Goal: Complete application form

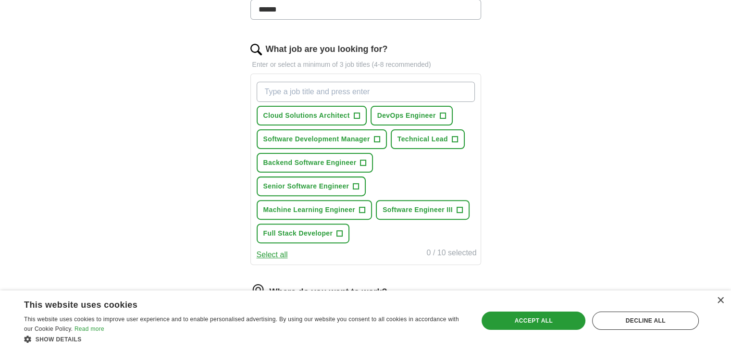
scroll to position [281, 0]
click at [338, 230] on span "+" at bounding box center [340, 233] width 6 height 8
click at [345, 89] on input "What job are you looking for?" at bounding box center [366, 91] width 218 height 20
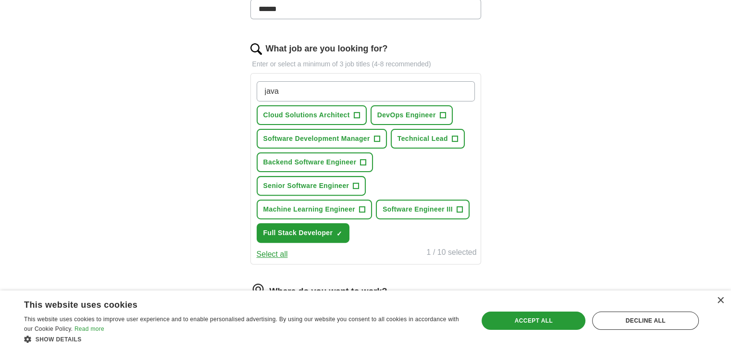
type input "java"
click at [280, 252] on button "Select all" at bounding box center [272, 254] width 31 height 12
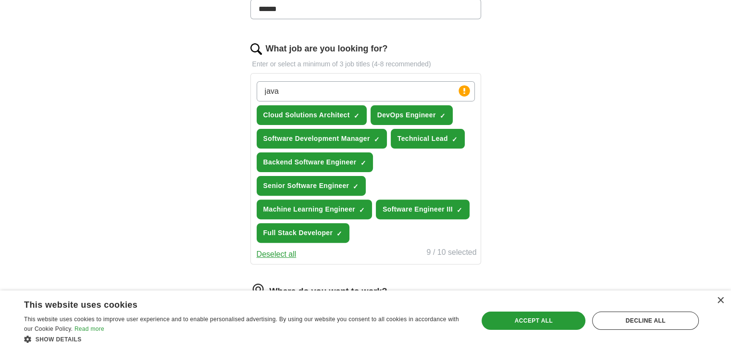
click at [280, 252] on button "Deselect all" at bounding box center [277, 254] width 40 height 12
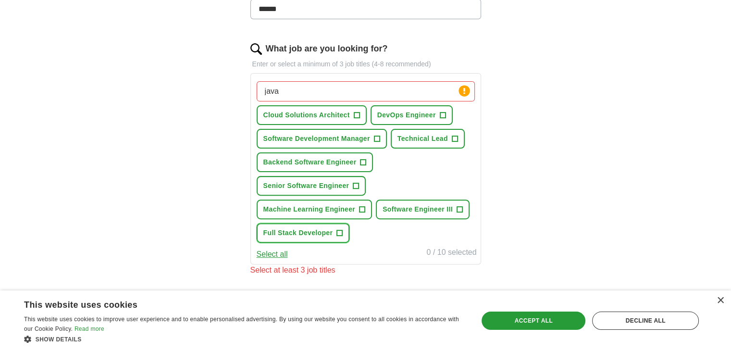
click at [332, 235] on button "Full Stack Developer +" at bounding box center [303, 233] width 93 height 20
click at [355, 160] on span "Backend Software Engineer" at bounding box center [309, 162] width 93 height 10
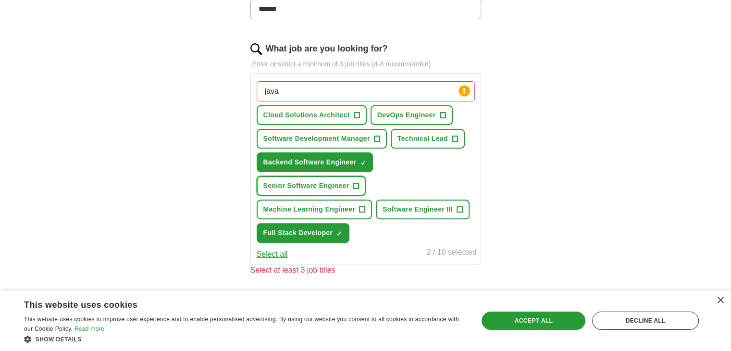
click at [356, 182] on span "+" at bounding box center [356, 186] width 6 height 8
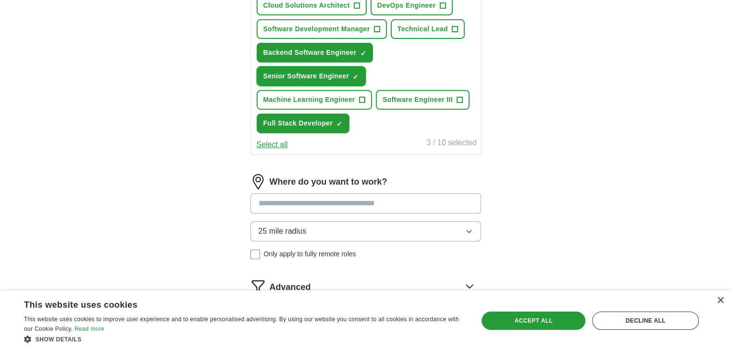
scroll to position [391, 0]
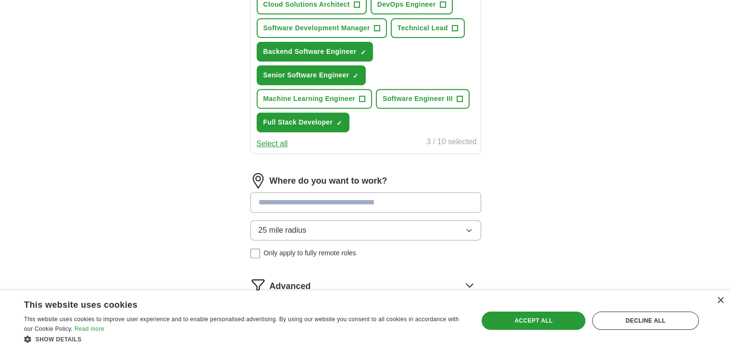
click at [414, 196] on input at bounding box center [365, 202] width 231 height 20
type input "***"
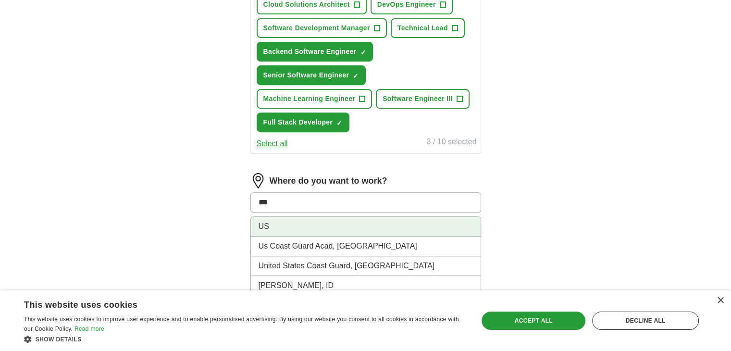
click at [375, 226] on li "US" at bounding box center [366, 227] width 230 height 20
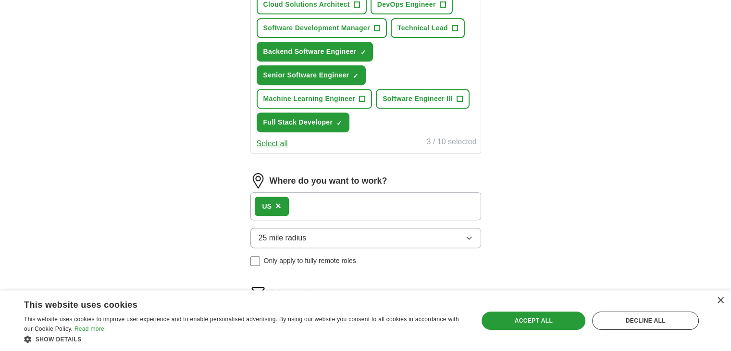
drag, startPoint x: 391, startPoint y: 225, endPoint x: 394, endPoint y: 240, distance: 14.7
click at [394, 240] on button "25 mile radius" at bounding box center [365, 238] width 231 height 20
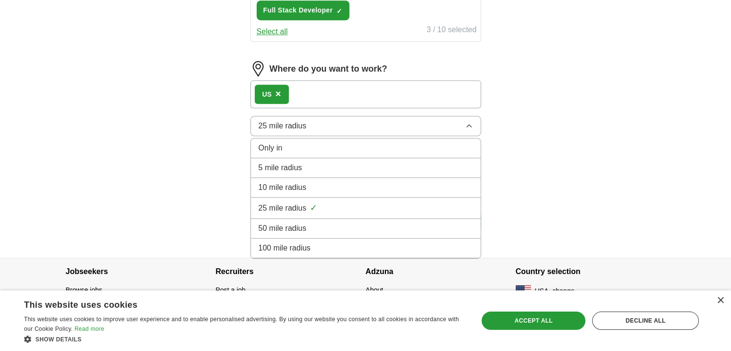
scroll to position [503, 0]
click at [331, 143] on div "Only in" at bounding box center [365, 149] width 214 height 12
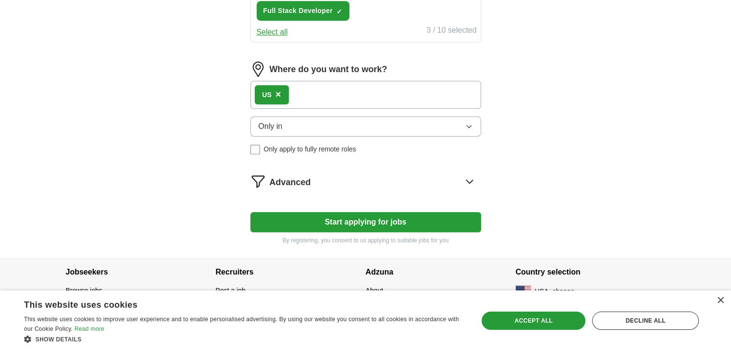
scroll to position [503, 0]
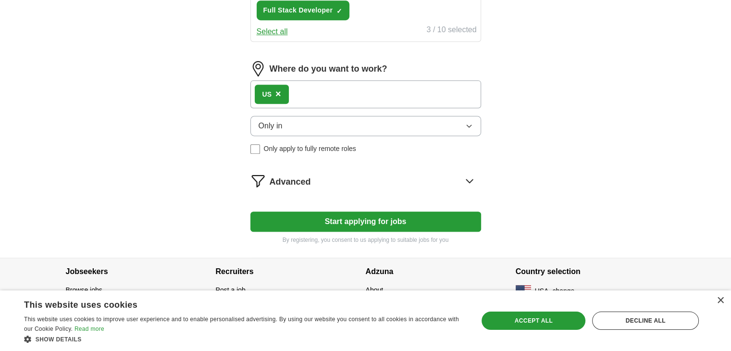
click at [356, 217] on button "Start applying for jobs" at bounding box center [365, 221] width 231 height 20
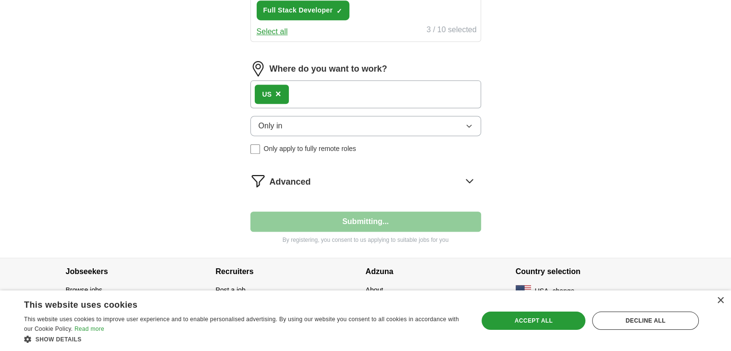
select select "**"
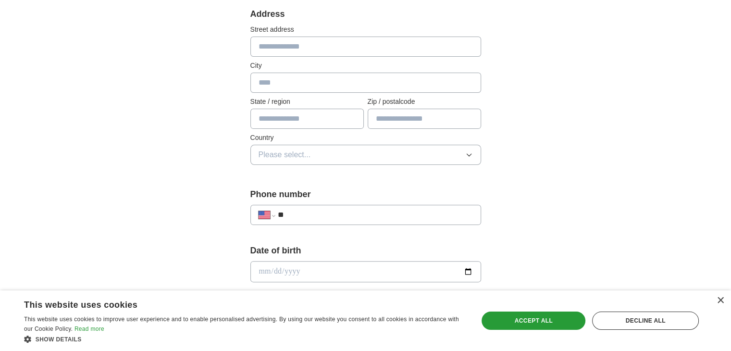
scroll to position [204, 0]
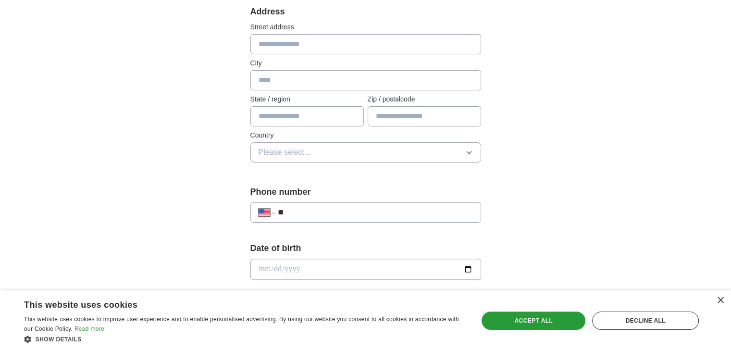
click at [342, 42] on input "text" at bounding box center [365, 44] width 231 height 20
type input "**********"
type input "******"
type input "**"
type input "*****"
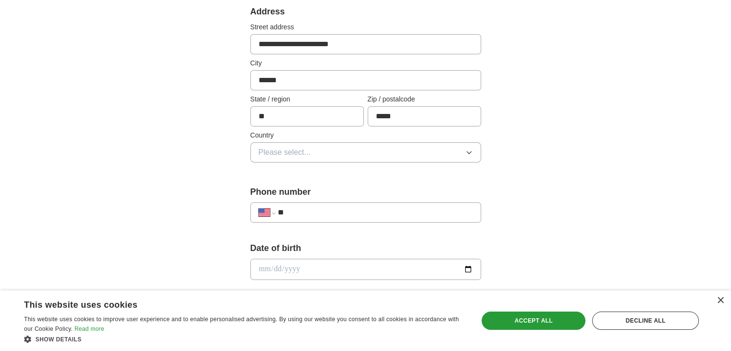
click at [342, 153] on button "Please select..." at bounding box center [365, 152] width 231 height 20
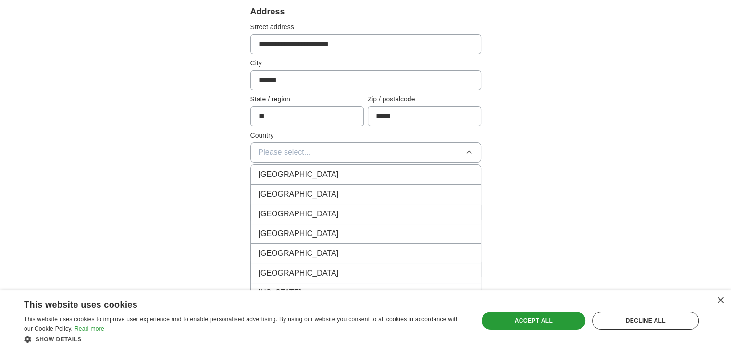
click at [325, 190] on div "[GEOGRAPHIC_DATA]" at bounding box center [365, 194] width 214 height 12
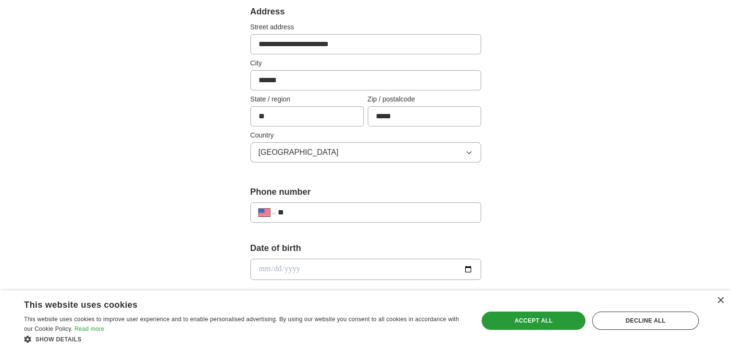
click at [339, 210] on input "**" at bounding box center [374, 213] width 195 height 12
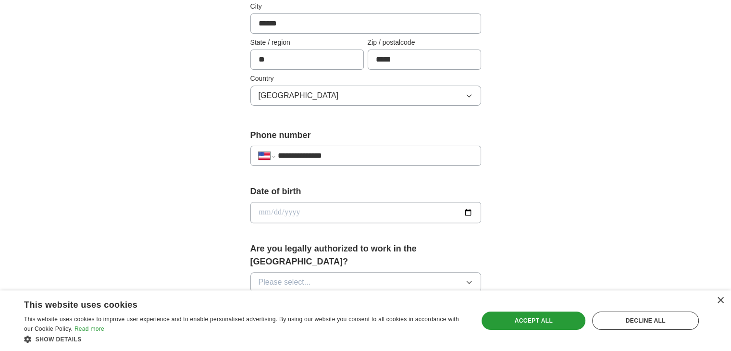
scroll to position [267, 0]
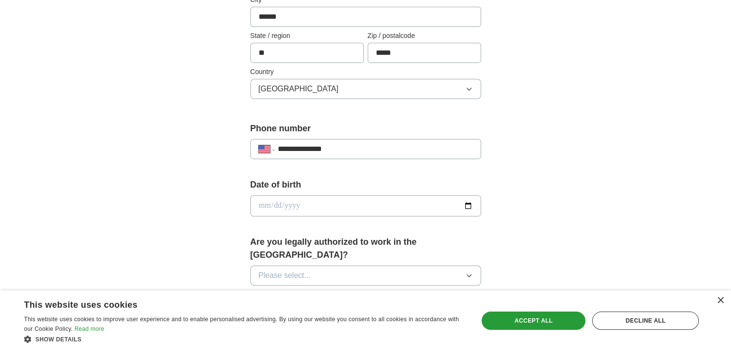
type input "**********"
click at [469, 204] on input "date" at bounding box center [365, 205] width 231 height 21
type input "**********"
click at [325, 265] on button "Please select..." at bounding box center [365, 275] width 231 height 20
click at [317, 292] on div "Yes" at bounding box center [365, 298] width 214 height 12
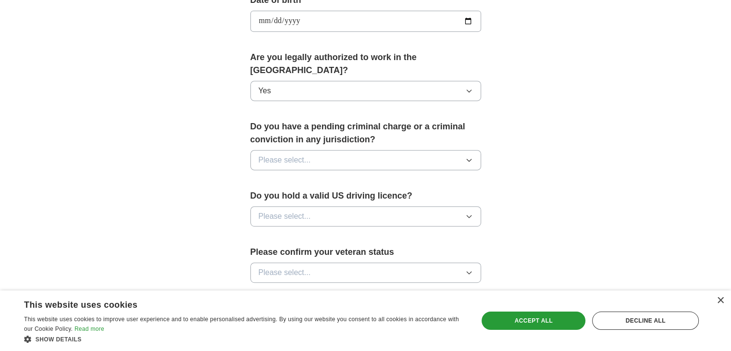
scroll to position [453, 0]
click at [383, 149] on button "Please select..." at bounding box center [365, 159] width 231 height 20
click at [356, 195] on div "No" at bounding box center [365, 201] width 214 height 12
click at [358, 205] on button "Please select..." at bounding box center [365, 215] width 231 height 20
click at [344, 232] on div "Yes" at bounding box center [365, 238] width 214 height 12
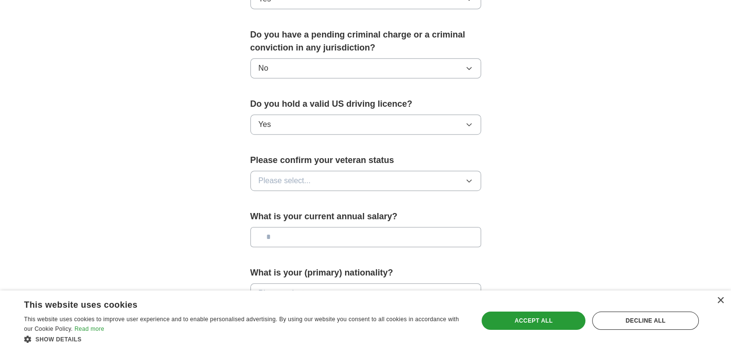
scroll to position [544, 0]
click at [395, 170] on button "Please select..." at bounding box center [365, 180] width 231 height 20
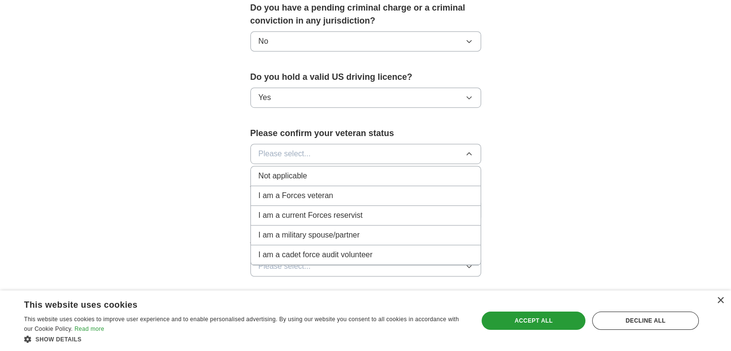
scroll to position [569, 0]
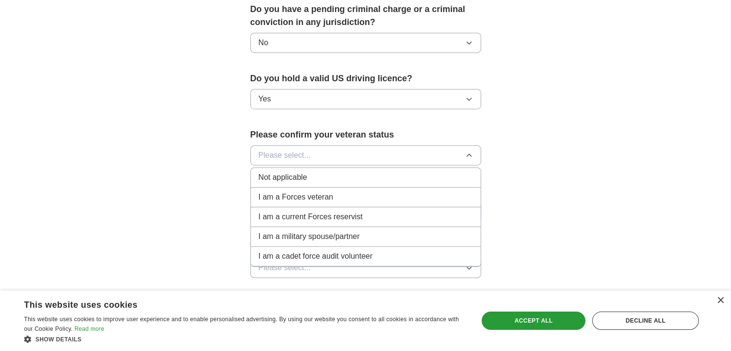
click at [346, 172] on div "Not applicable" at bounding box center [365, 178] width 214 height 12
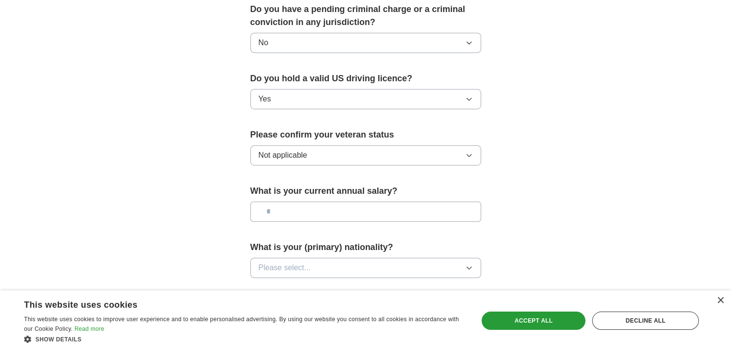
click at [363, 202] on input "text" at bounding box center [365, 211] width 231 height 20
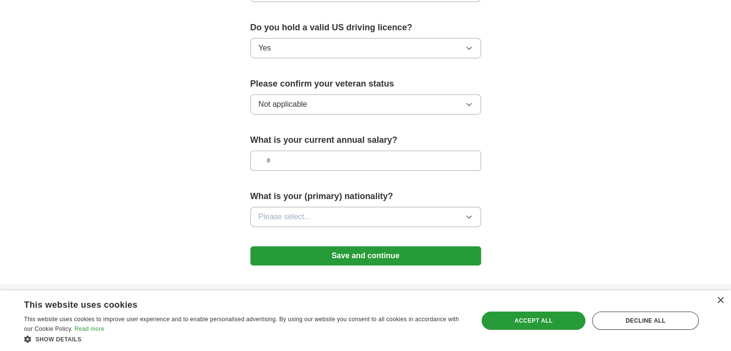
scroll to position [632, 0]
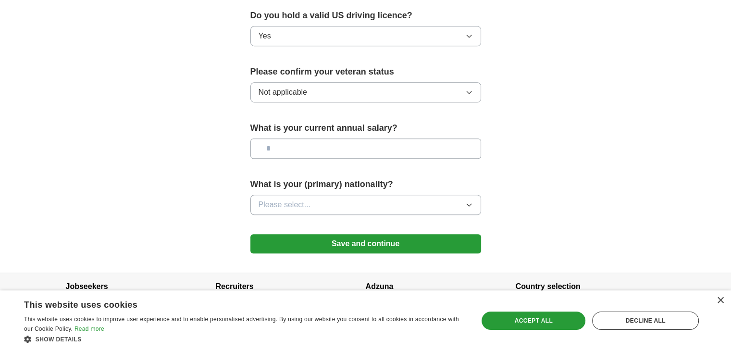
click at [340, 195] on button "Please select..." at bounding box center [365, 205] width 231 height 20
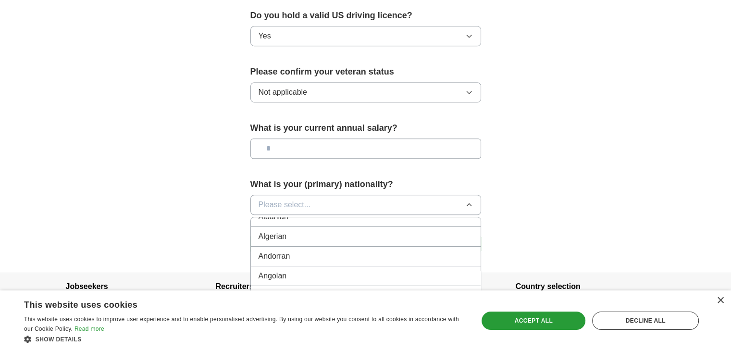
scroll to position [0, 0]
drag, startPoint x: 333, startPoint y: 211, endPoint x: 307, endPoint y: 208, distance: 26.2
click at [307, 221] on div "American" at bounding box center [365, 227] width 214 height 12
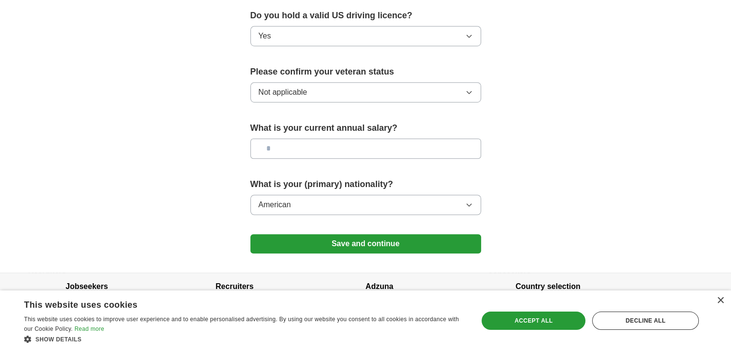
scroll to position [635, 0]
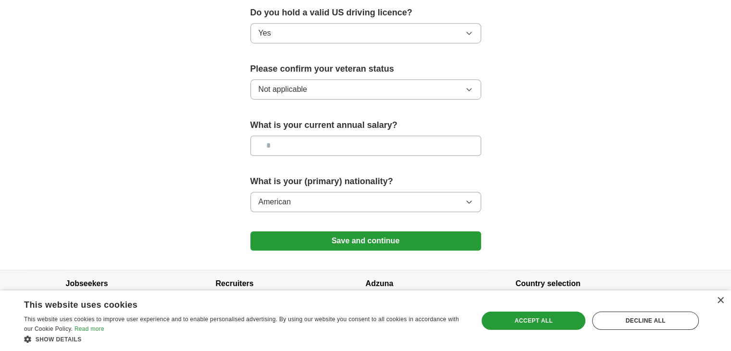
click at [363, 231] on button "Save and continue" at bounding box center [365, 240] width 231 height 19
